Goal: Navigation & Orientation: Find specific page/section

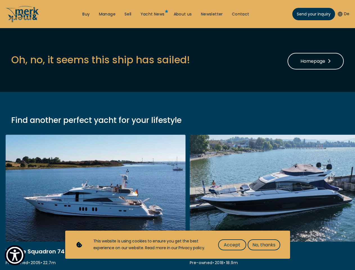
click at [15, 255] on img "Show Accessibility Preferences" at bounding box center [14, 255] width 17 height 17
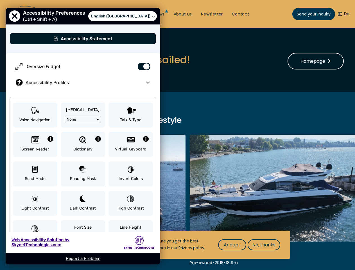
click at [343, 14] on button "De" at bounding box center [344, 14] width 12 height 6
